Goal: Transaction & Acquisition: Book appointment/travel/reservation

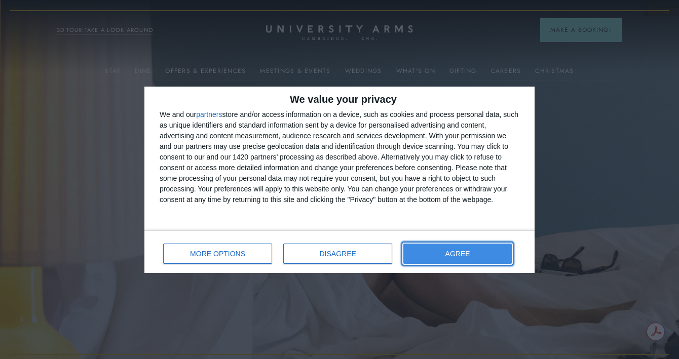
click at [448, 254] on span "AGREE" at bounding box center [457, 253] width 25 height 7
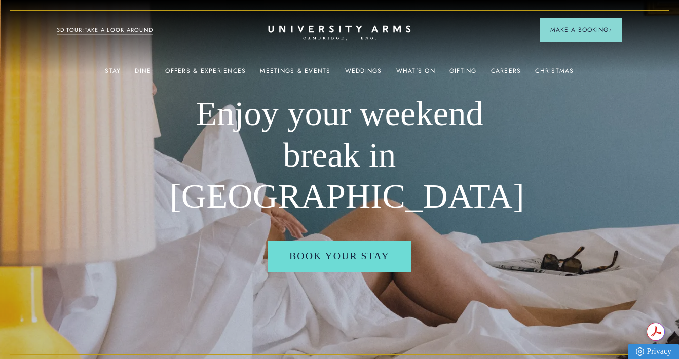
click at [346, 29] on icon "CAMBRIDGE’S LEADING LUXURY HOTEL SINCE [DATE]" at bounding box center [339, 32] width 142 height 15
click at [333, 26] on icon "CAMBRIDGE’S LEADING LUXURY HOTEL SINCE [DATE]" at bounding box center [339, 32] width 142 height 15
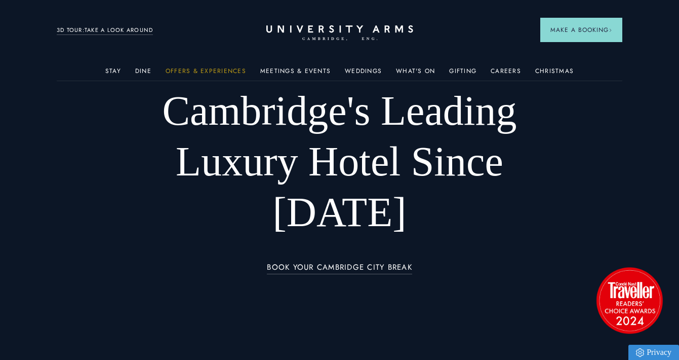
click at [214, 68] on link "Offers & Experiences" at bounding box center [206, 73] width 81 height 13
